Goal: Transaction & Acquisition: Obtain resource

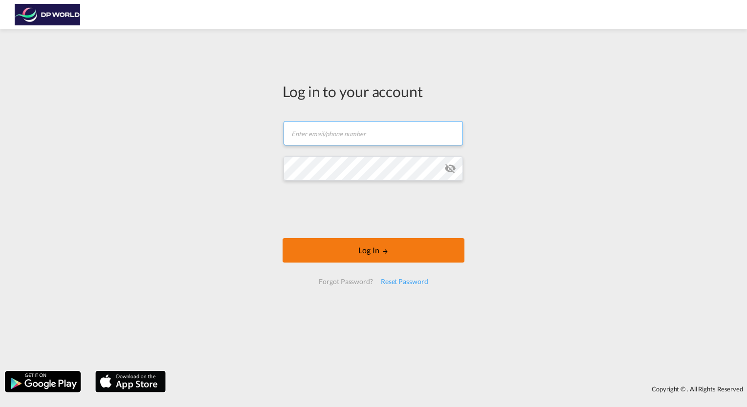
type input "[DOMAIN_NAME][EMAIL_ADDRESS][DOMAIN_NAME]"
click at [442, 239] on button "Log In" at bounding box center [373, 250] width 182 height 24
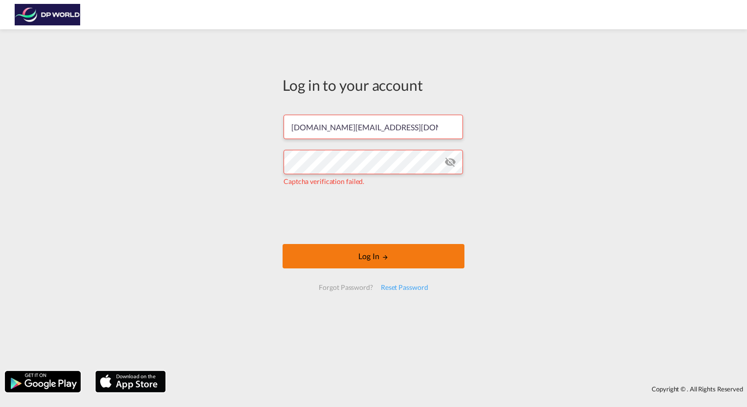
click at [352, 258] on button "Log In" at bounding box center [373, 256] width 182 height 24
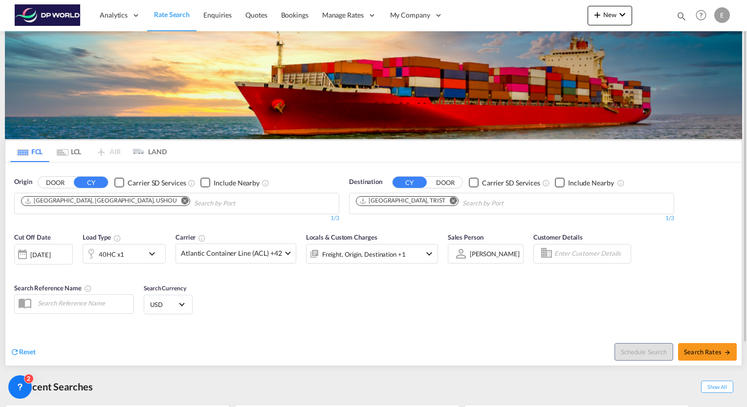
click at [449, 197] on md-icon "Remove" at bounding box center [452, 200] width 7 height 7
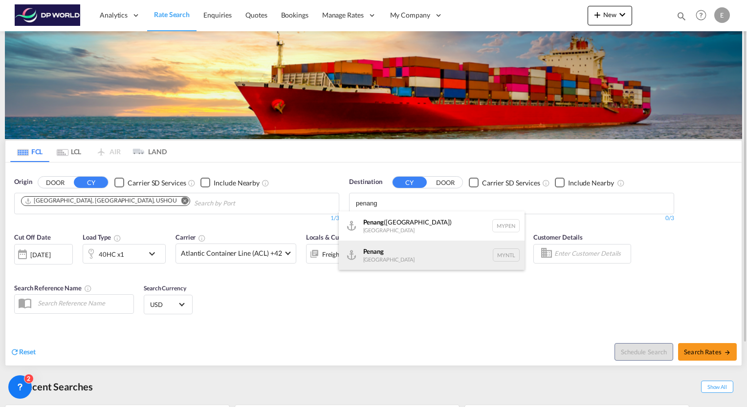
type input "penang"
click at [383, 255] on div "Penang [GEOGRAPHIC_DATA] MYNTL" at bounding box center [432, 255] width 186 height 29
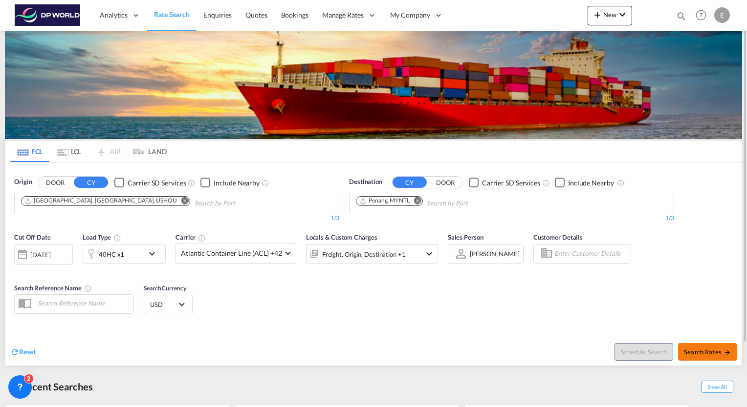
click at [721, 352] on span "Search Rates" at bounding box center [706, 352] width 47 height 8
type input "USHOU to MYNTL / [DATE]"
